Goal: Task Accomplishment & Management: Use online tool/utility

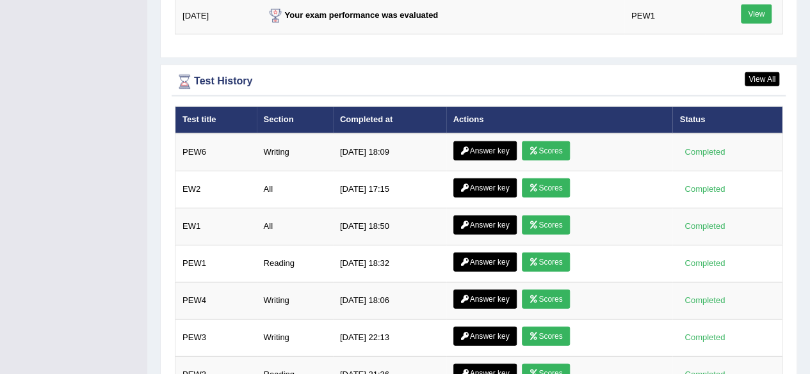
scroll to position [1792, 0]
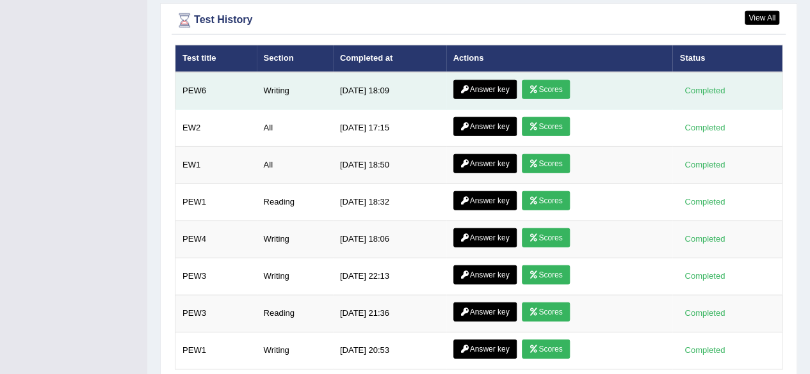
click at [487, 80] on link "Answer key" at bounding box center [484, 89] width 63 height 19
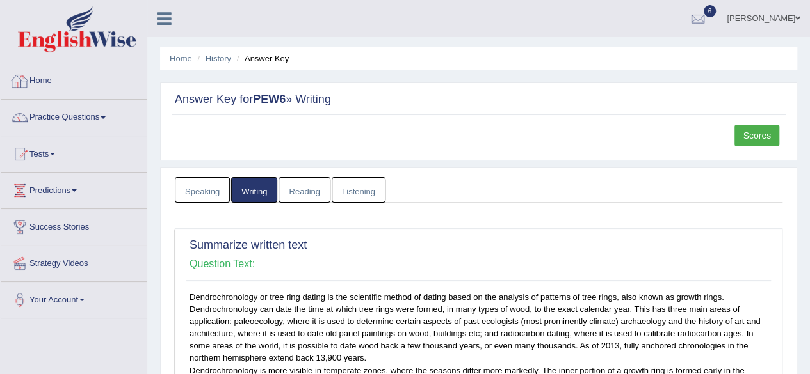
click at [58, 94] on link "Home" at bounding box center [74, 79] width 146 height 32
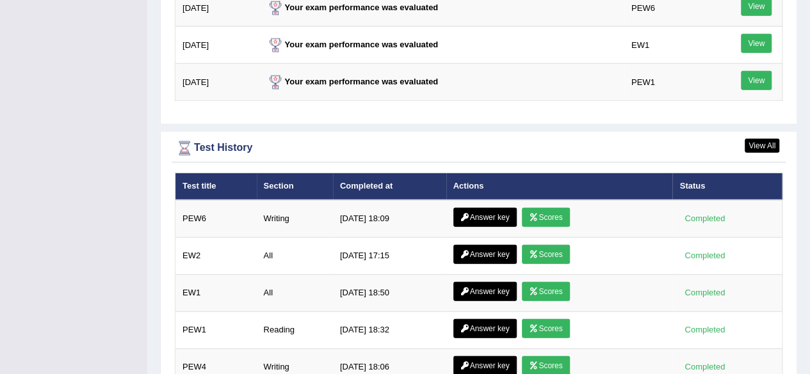
scroll to position [1824, 0]
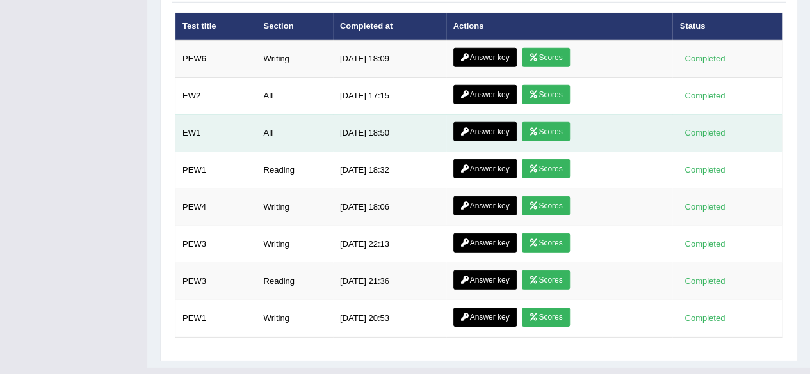
click at [776, 121] on td "Completed" at bounding box center [726, 133] width 109 height 37
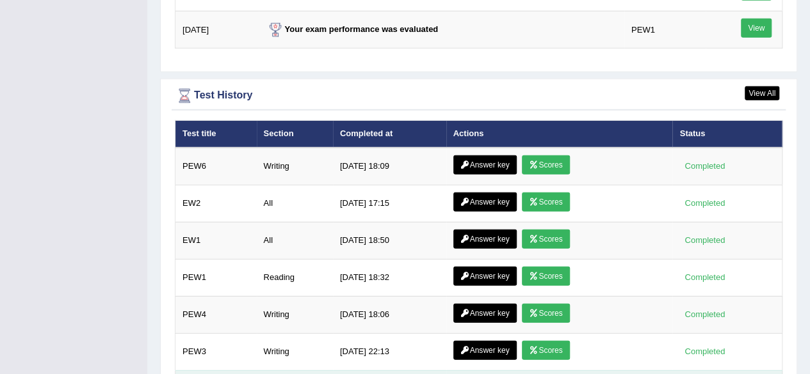
scroll to position [1696, 0]
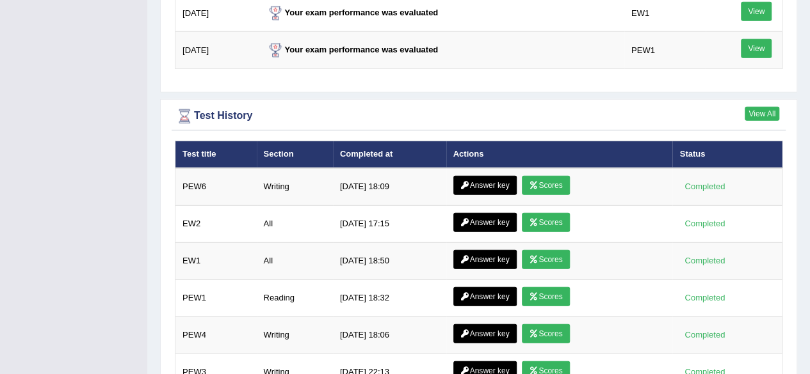
click at [771, 107] on link "View All" at bounding box center [761, 114] width 35 height 14
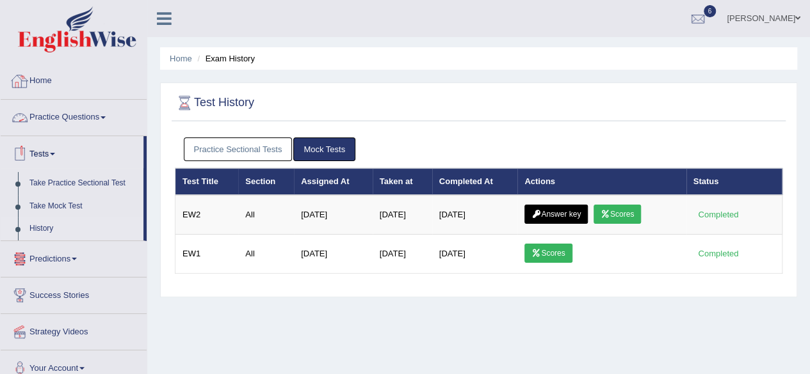
click at [75, 74] on link "Home" at bounding box center [74, 79] width 146 height 32
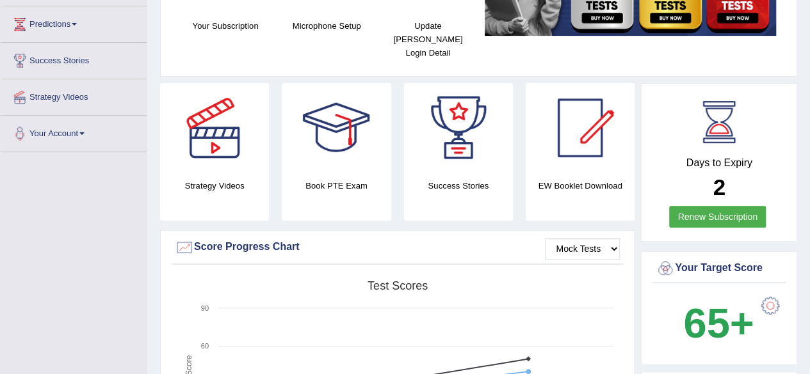
scroll to position [96, 0]
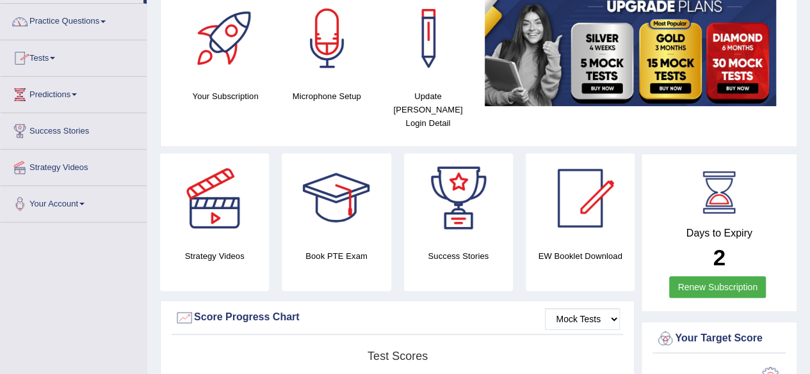
click at [60, 51] on link "Tests" at bounding box center [74, 56] width 146 height 32
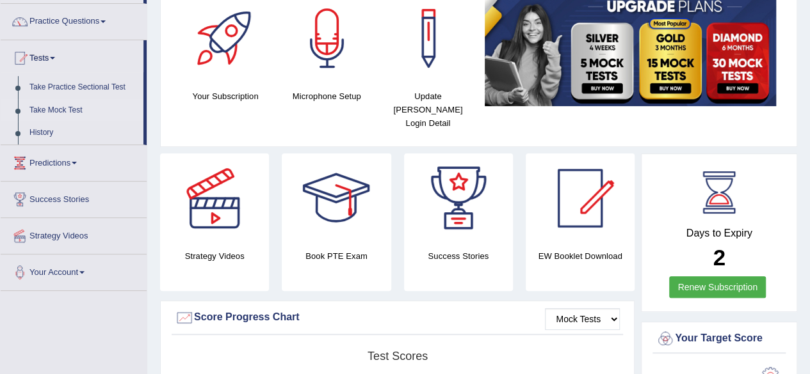
click at [76, 111] on link "Take Mock Test" at bounding box center [84, 110] width 120 height 23
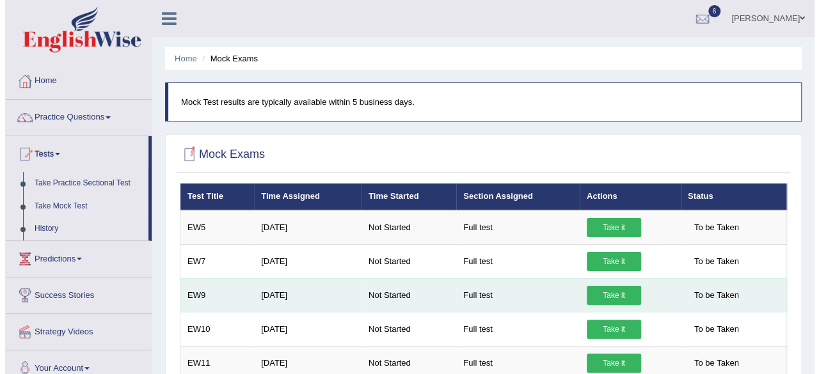
scroll to position [64, 0]
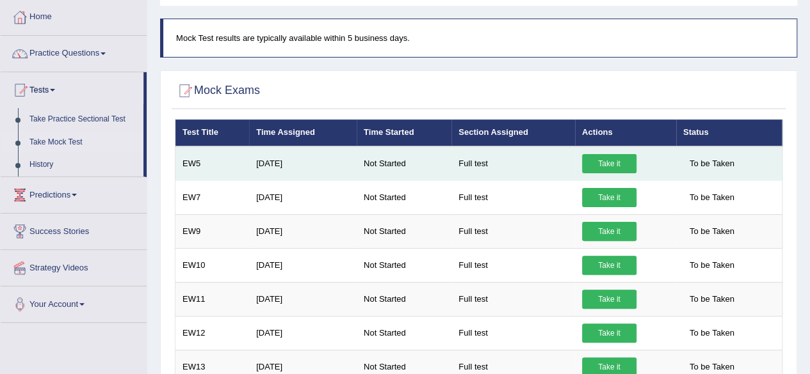
click at [611, 162] on link "Take it" at bounding box center [609, 163] width 54 height 19
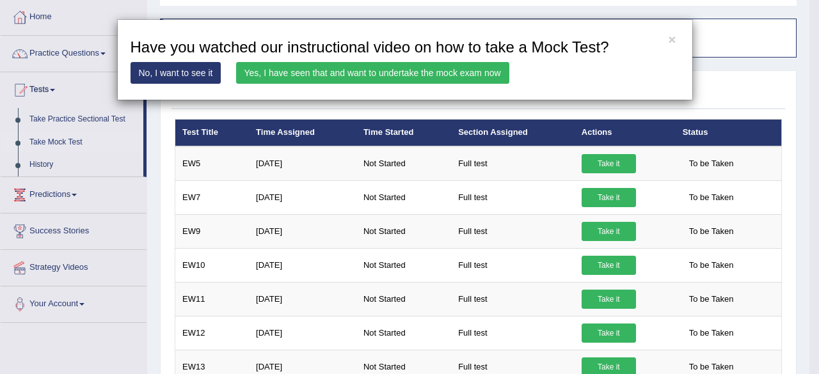
click at [401, 67] on link "Yes, I have seen that and want to undertake the mock exam now" at bounding box center [372, 73] width 273 height 22
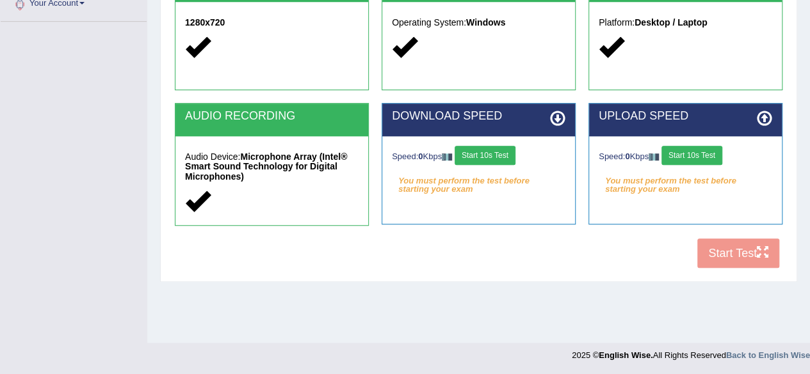
scroll to position [297, 0]
click at [501, 163] on button "Start 10s Test" at bounding box center [484, 155] width 61 height 19
click at [683, 158] on button "Start 10s Test" at bounding box center [691, 155] width 61 height 19
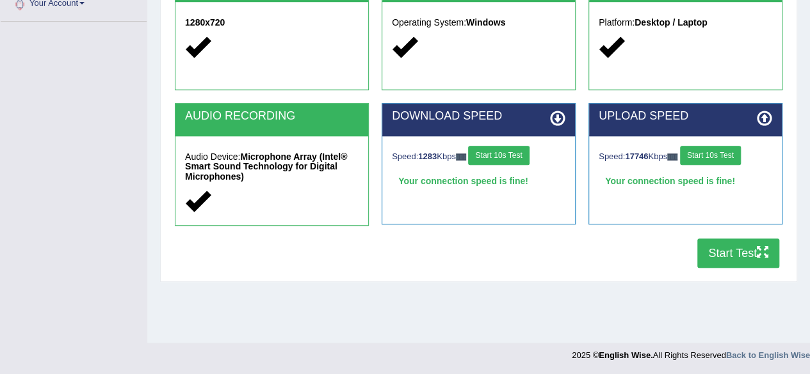
click at [721, 253] on button "Start Test" at bounding box center [738, 253] width 82 height 29
click at [715, 254] on button "Start Test" at bounding box center [738, 253] width 82 height 29
click at [731, 259] on button "Start Test" at bounding box center [738, 253] width 82 height 29
